Goal: Transaction & Acquisition: Purchase product/service

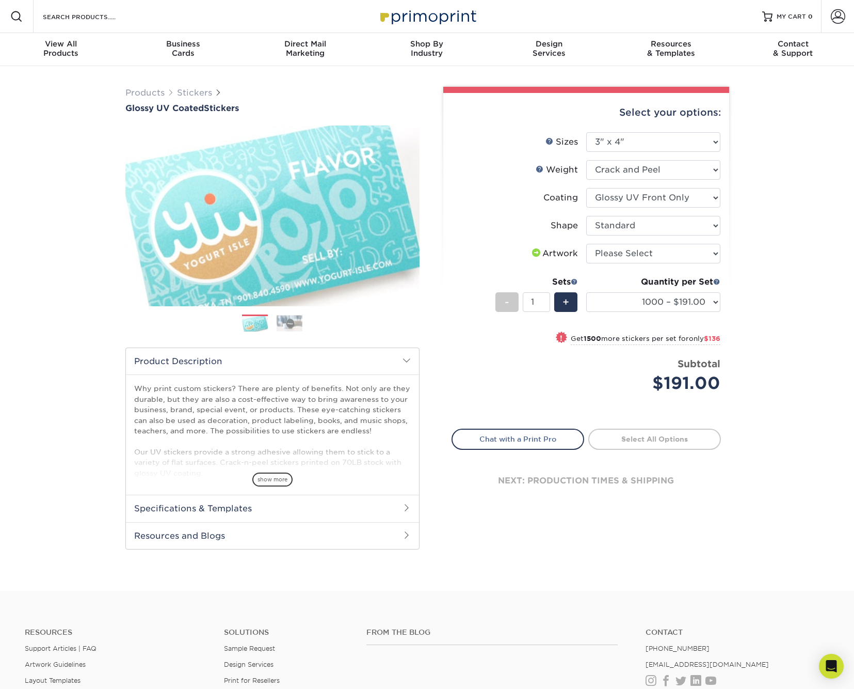
select select "3.00x4.00"
select select "1000 – $191.00"
click at [700, 198] on select at bounding box center [654, 198] width 134 height 20
click at [699, 163] on select "Please Select Crack and Peel" at bounding box center [654, 170] width 134 height 20
click at [280, 476] on span "show more" at bounding box center [272, 479] width 40 height 14
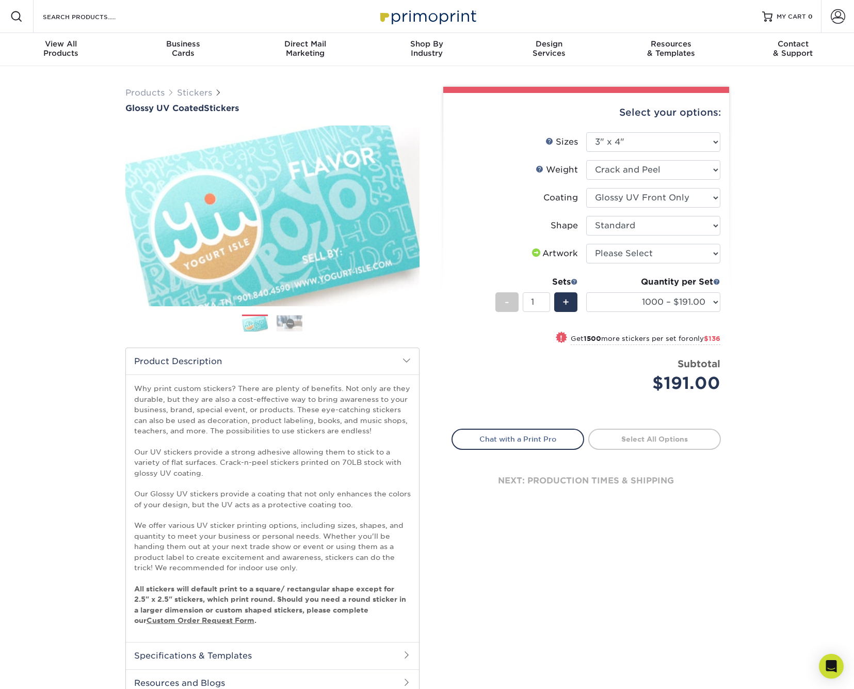
click at [759, 314] on div "Products Stickers Glossy UV Coated Stickers Previous Next . show more" at bounding box center [427, 402] width 854 height 672
click at [199, 90] on link "Stickers" at bounding box center [194, 93] width 35 height 10
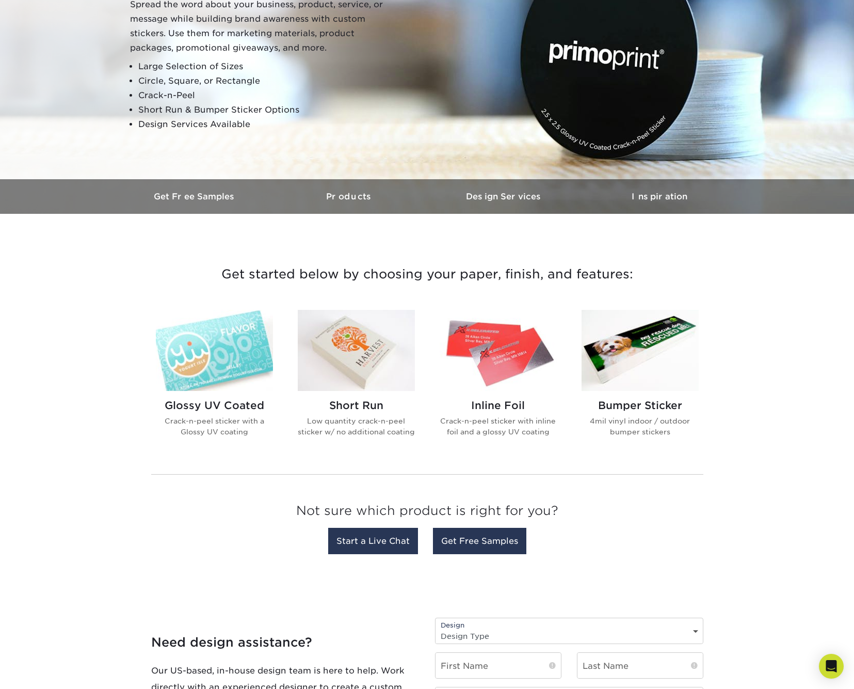
scroll to position [153, 0]
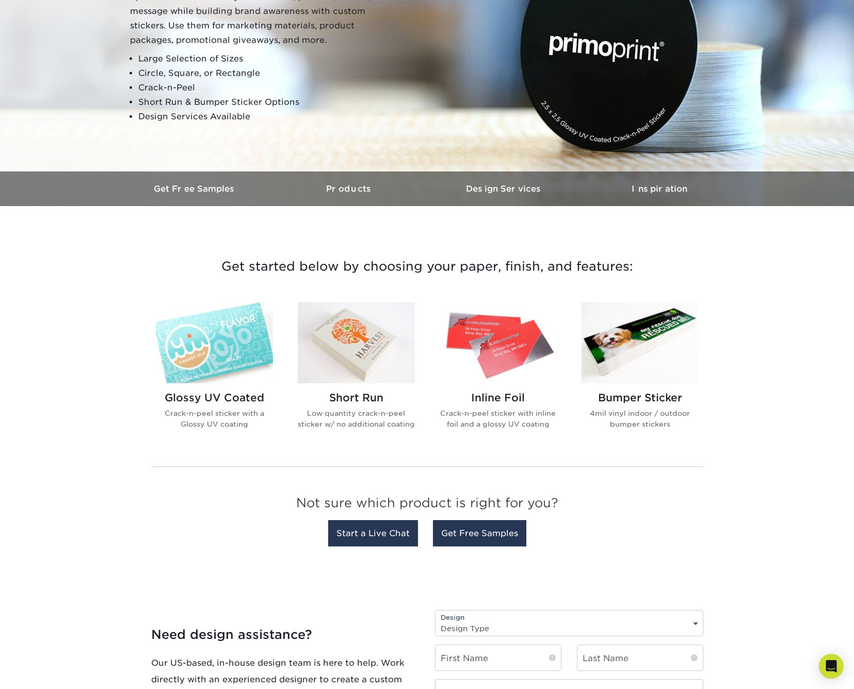
click at [636, 348] on img at bounding box center [640, 342] width 117 height 81
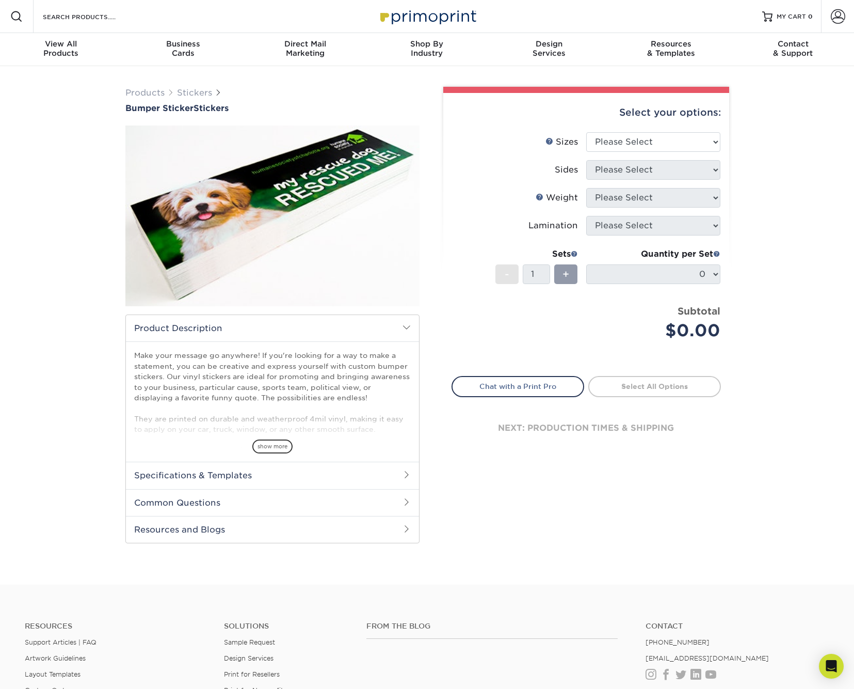
click at [350, 474] on h2 "Specifications & Templates" at bounding box center [272, 475] width 293 height 27
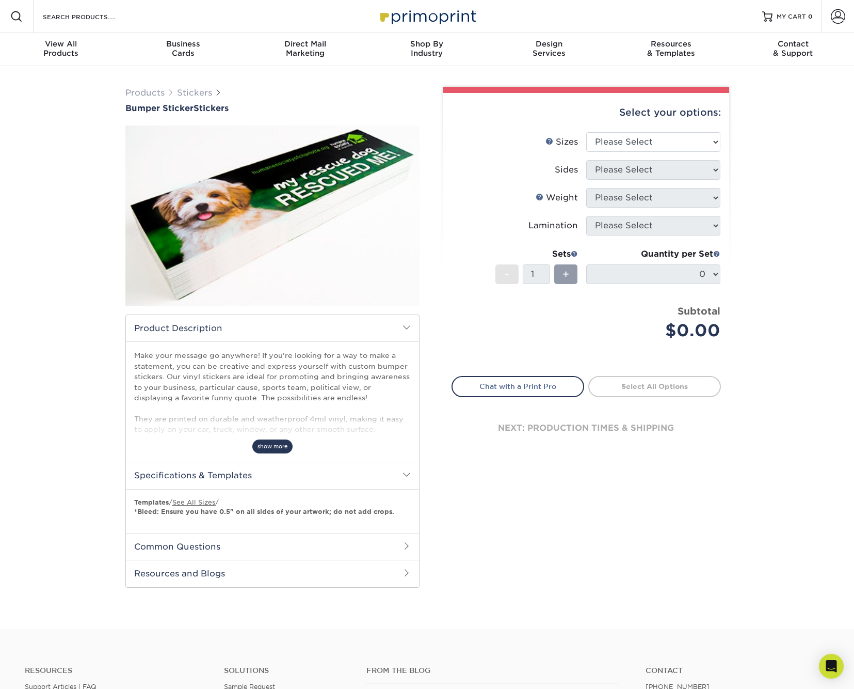
click at [276, 443] on span "show more" at bounding box center [272, 446] width 40 height 14
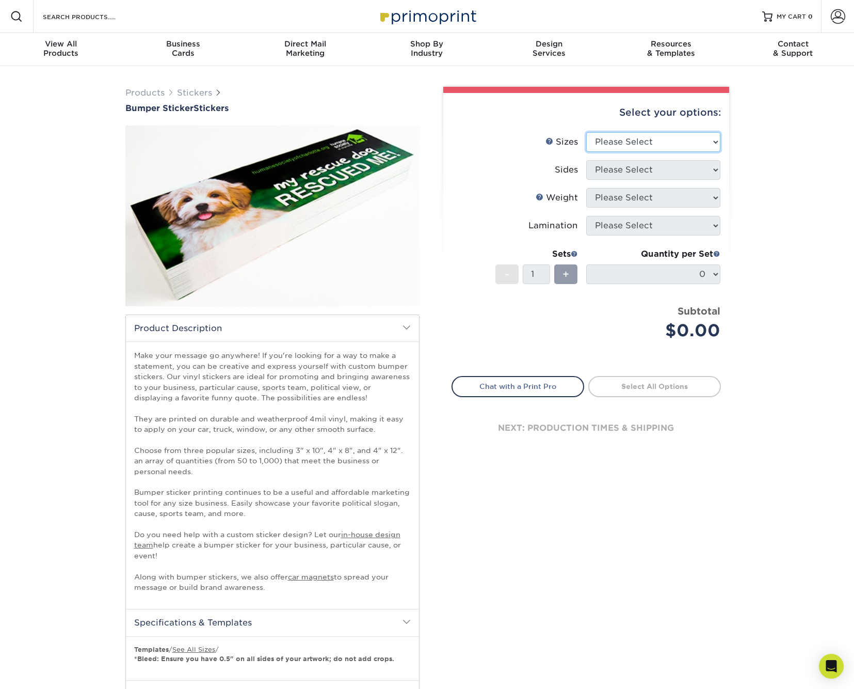
click at [698, 140] on select "Please Select 3" x 10" 4" x 8" 4" x 12"" at bounding box center [654, 142] width 134 height 20
select select "4.00x8.00"
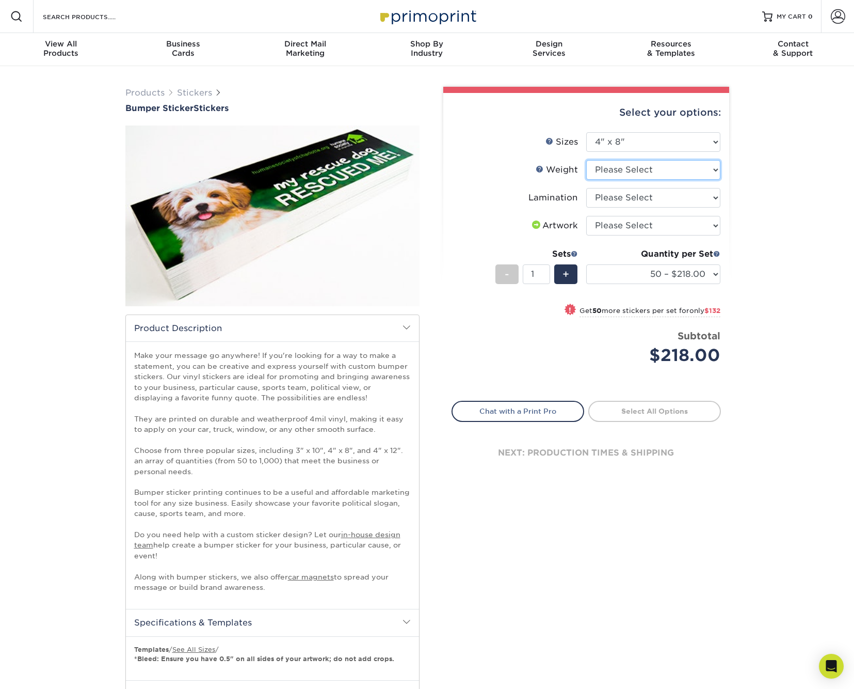
click at [696, 169] on select "Please Select 4MILPAV" at bounding box center [654, 170] width 134 height 20
select select "4MILPAV"
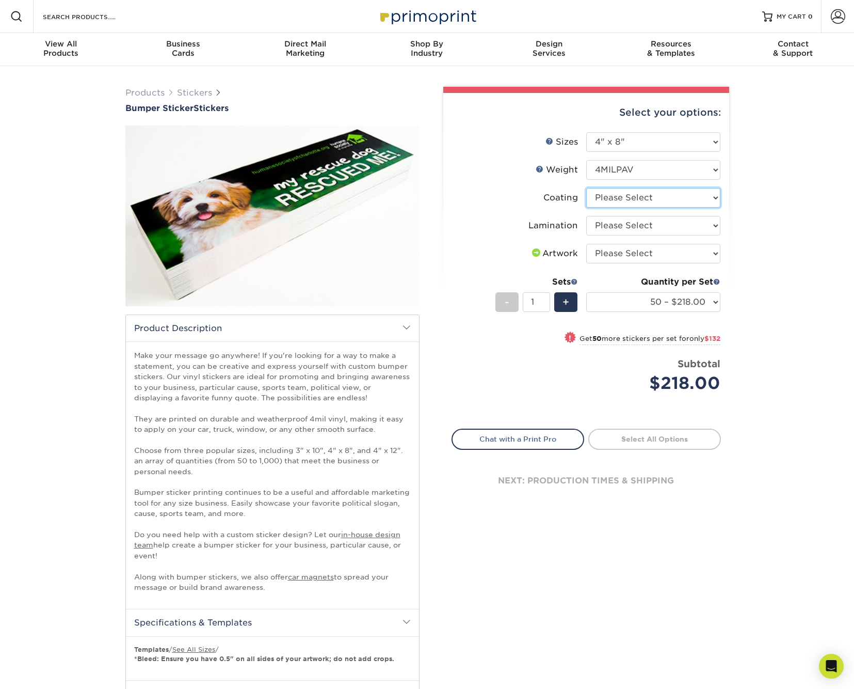
click at [698, 195] on select at bounding box center [654, 198] width 134 height 20
select select "3e7618de-abca-4bda-9f97-8b9129e913d8"
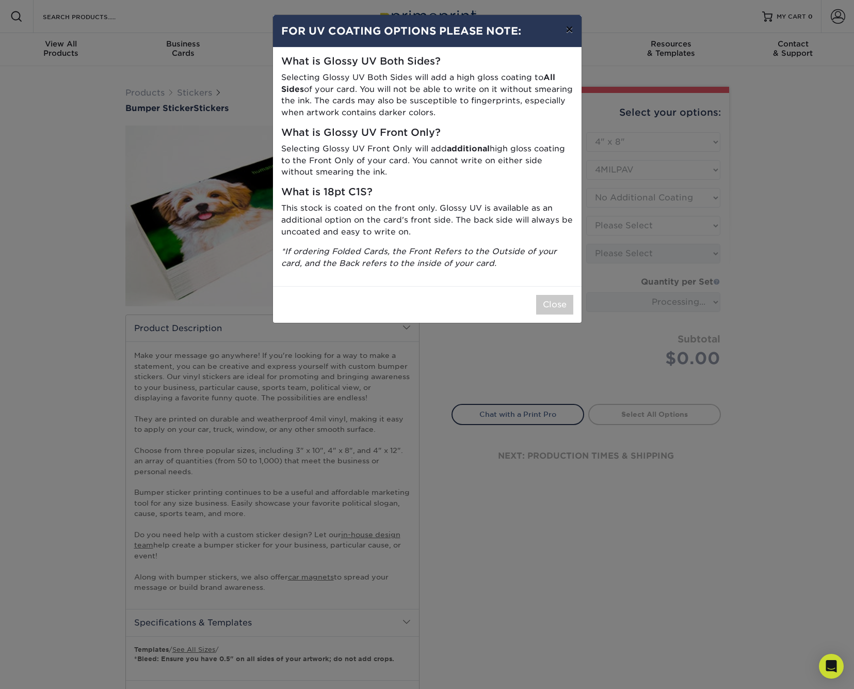
click at [568, 28] on button "×" at bounding box center [570, 29] width 24 height 29
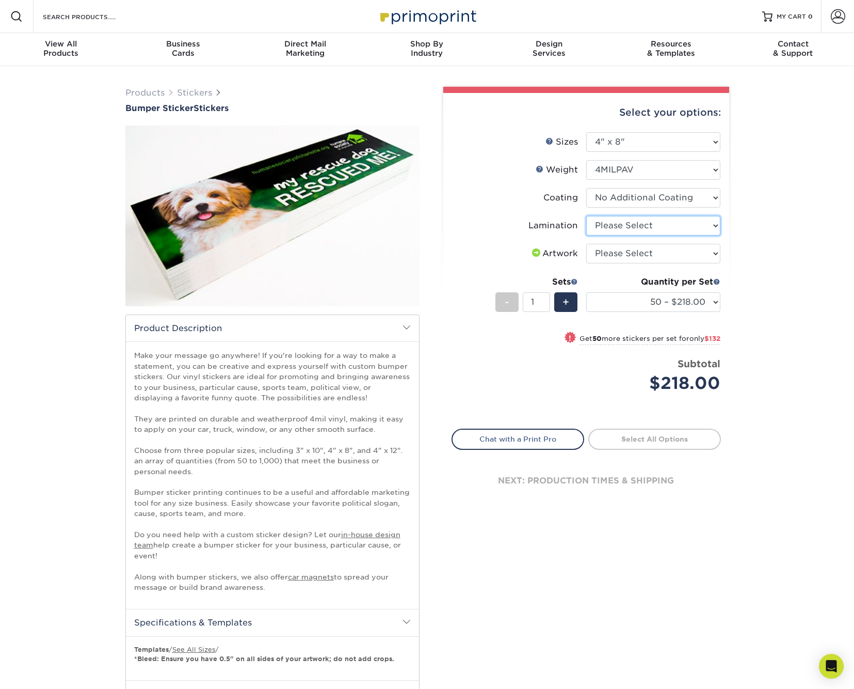
click at [688, 225] on select "Please Select Gloss Lamination" at bounding box center [654, 226] width 134 height 20
select select "e48b15b8-c421-4062-ae8c-205dfb2ea150"
click at [776, 234] on div "Products Stickers Bumper Sticker Stickers" at bounding box center [427, 421] width 854 height 710
click at [710, 301] on select "50 – $218.00 100 – $350.00 250 – $614.00 500 – $975.00 1000 – $1792.00" at bounding box center [654, 302] width 134 height 20
select select "100 – $350.00"
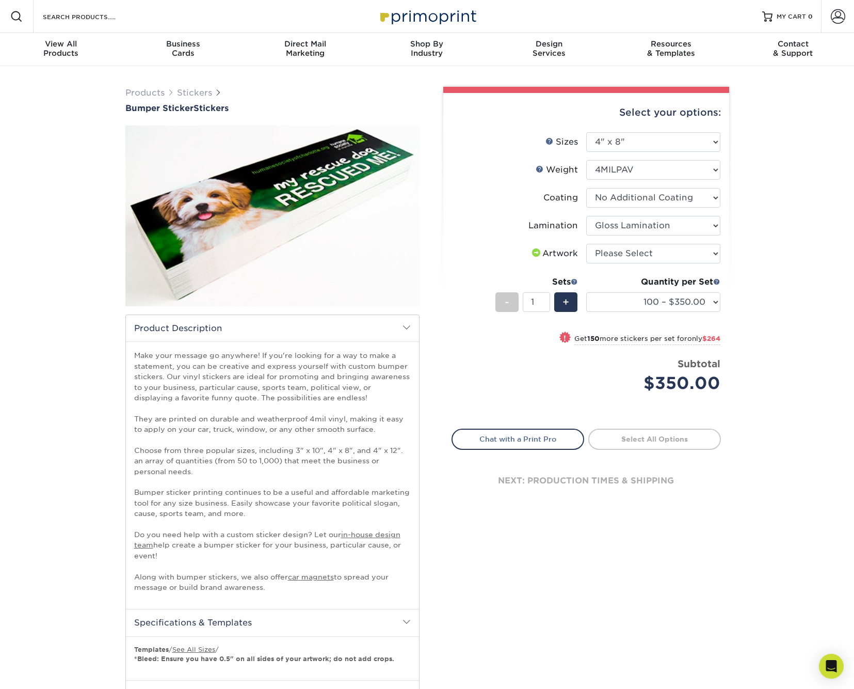
click at [757, 297] on div "Products Stickers Bumper Sticker Stickers" at bounding box center [427, 421] width 854 height 710
click at [75, 18] on input "Search Products" at bounding box center [92, 16] width 101 height 12
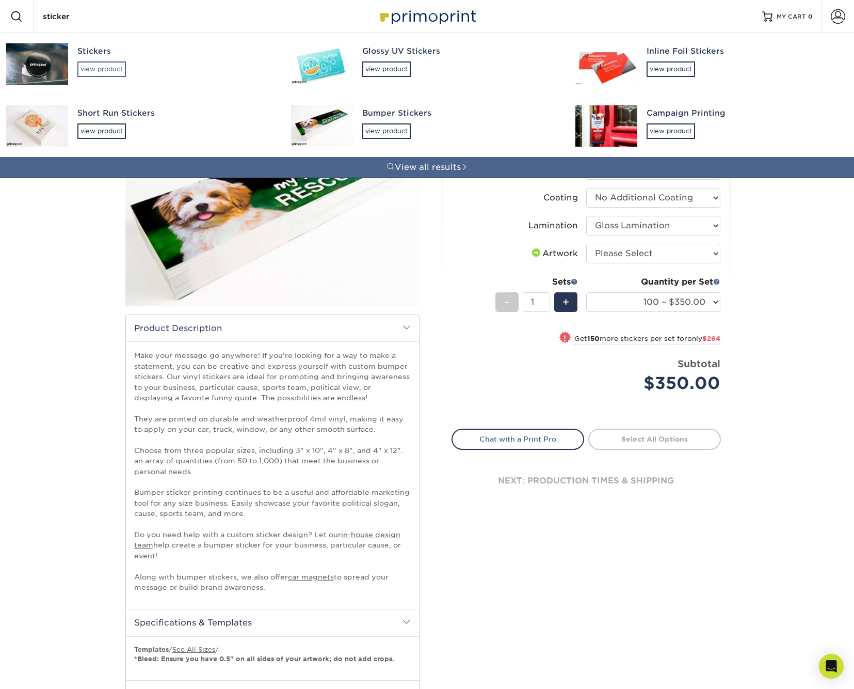
type input "sticker"
click at [105, 67] on div "view product" at bounding box center [101, 68] width 49 height 15
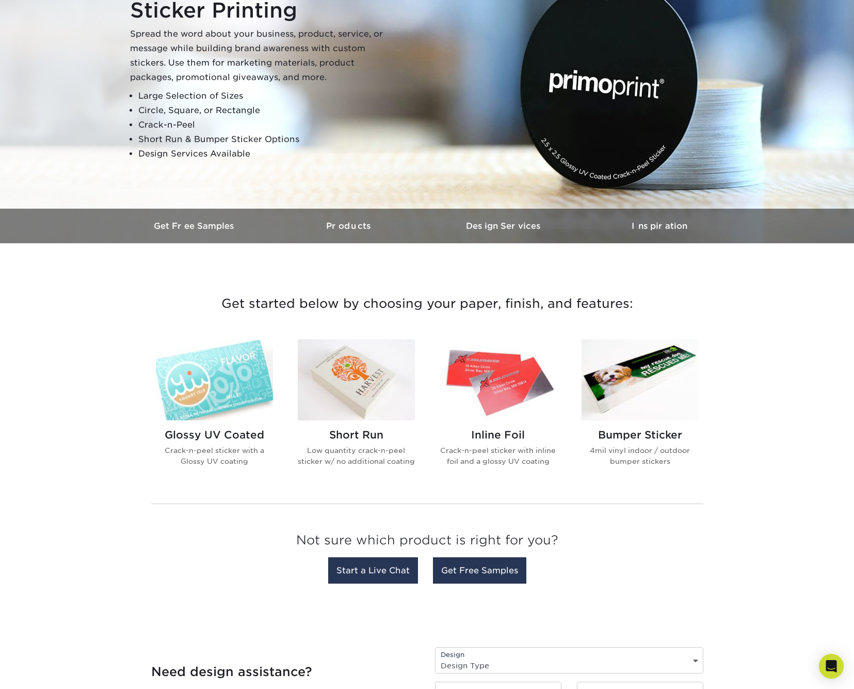
scroll to position [113, 0]
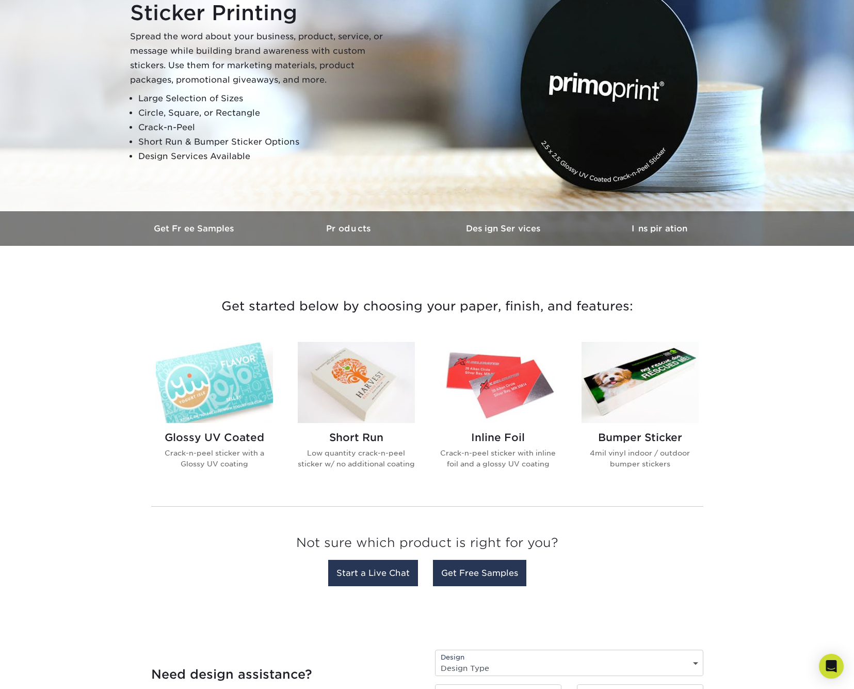
click at [364, 388] on img at bounding box center [356, 382] width 117 height 81
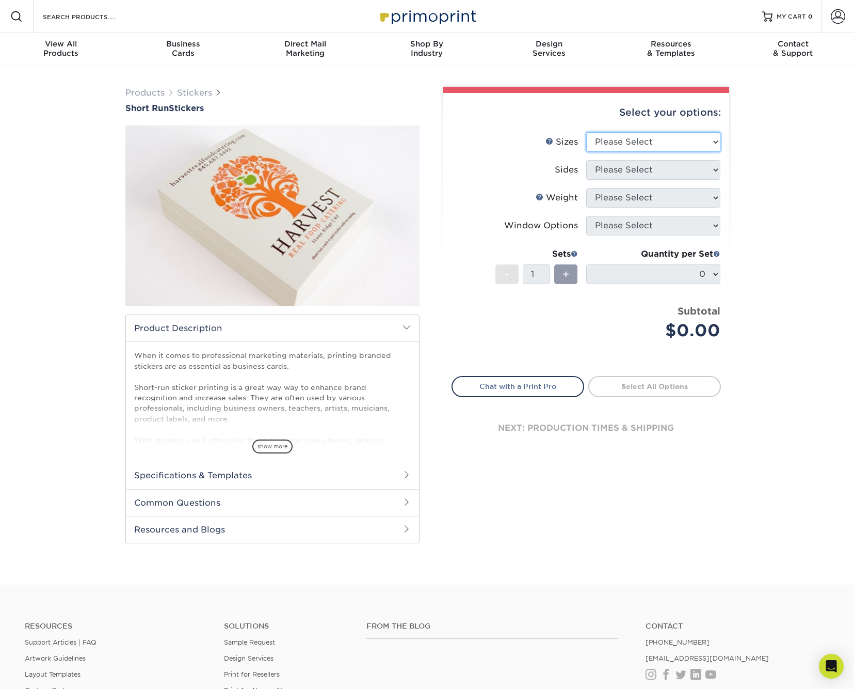
click at [710, 139] on select "Please Select 1.5" x 3.5" 1.75" x 3.5" 2" x 2" 2" x 3" 2" x 3.5" 2" x 4" 2" x 8…" at bounding box center [654, 142] width 134 height 20
select select "2.00x8.00"
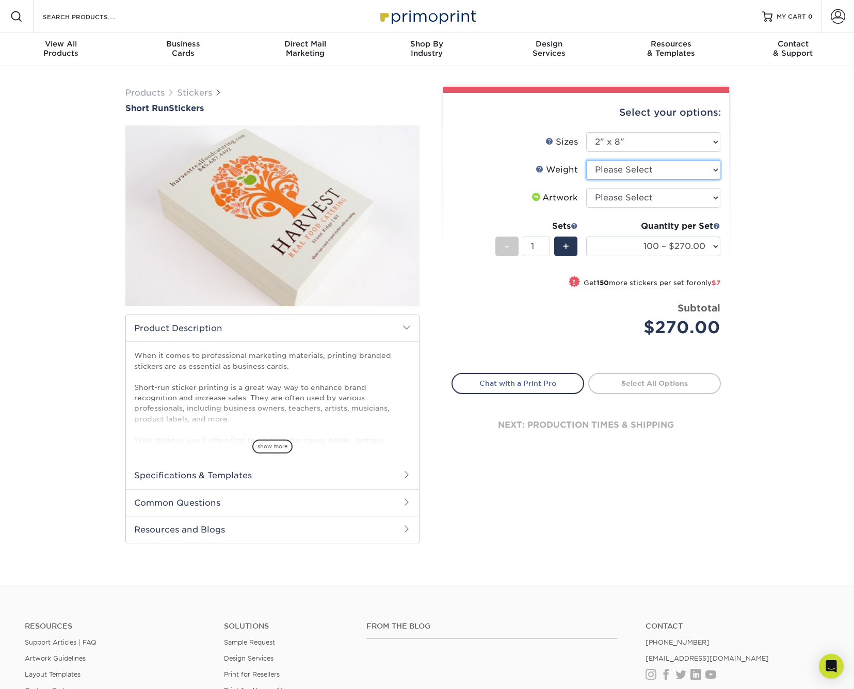
click at [710, 169] on select "Please Select Crack and Peel" at bounding box center [654, 170] width 134 height 20
select select "Crack and Peel"
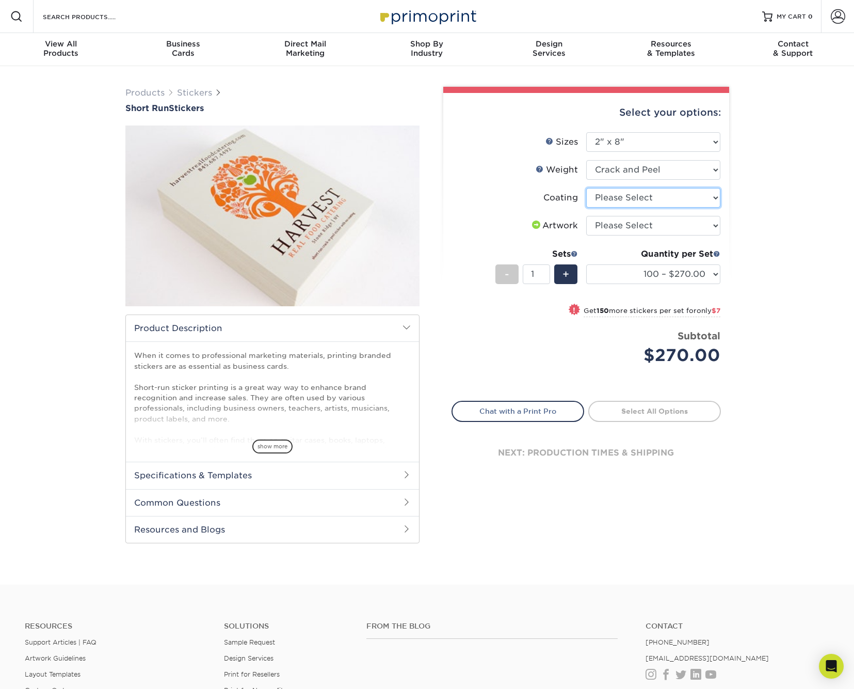
click at [707, 199] on select at bounding box center [654, 198] width 134 height 20
click at [707, 226] on select "Please Select I will upload files I need a design - $50" at bounding box center [654, 226] width 134 height 20
click at [186, 92] on link "Stickers" at bounding box center [194, 93] width 35 height 10
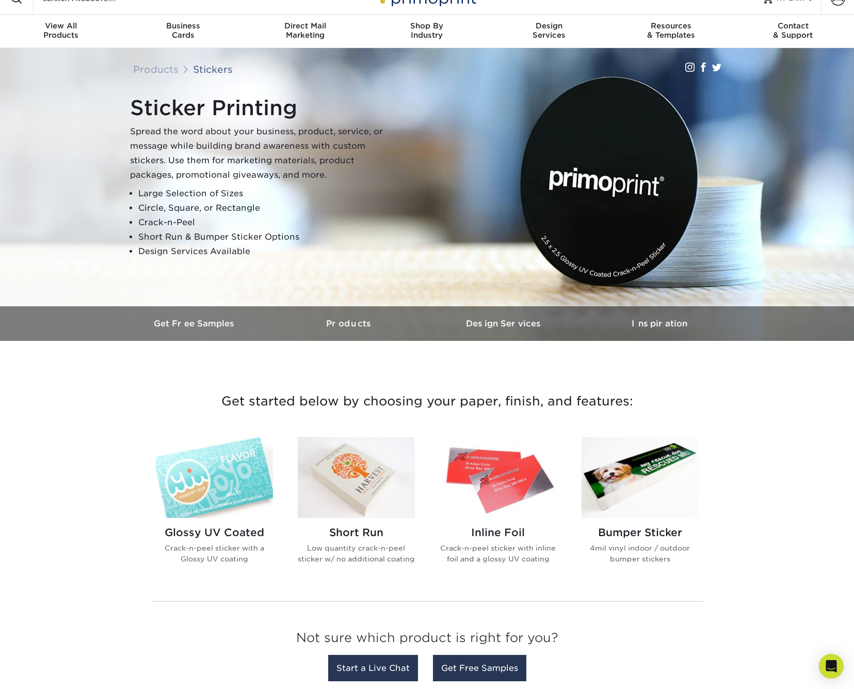
scroll to position [17, 0]
